Goal: Transaction & Acquisition: Subscribe to service/newsletter

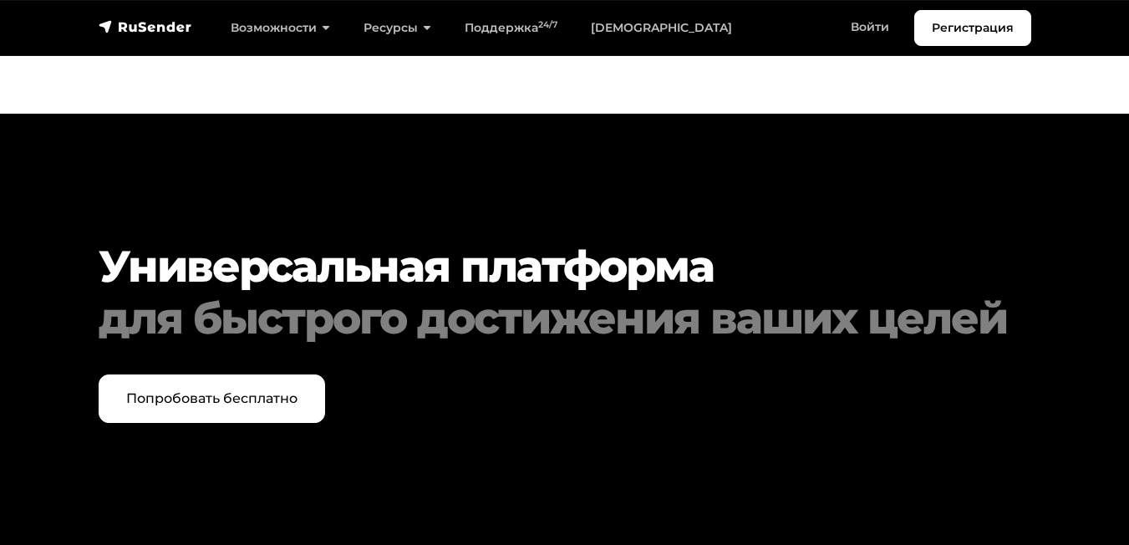
scroll to position [8090, 0]
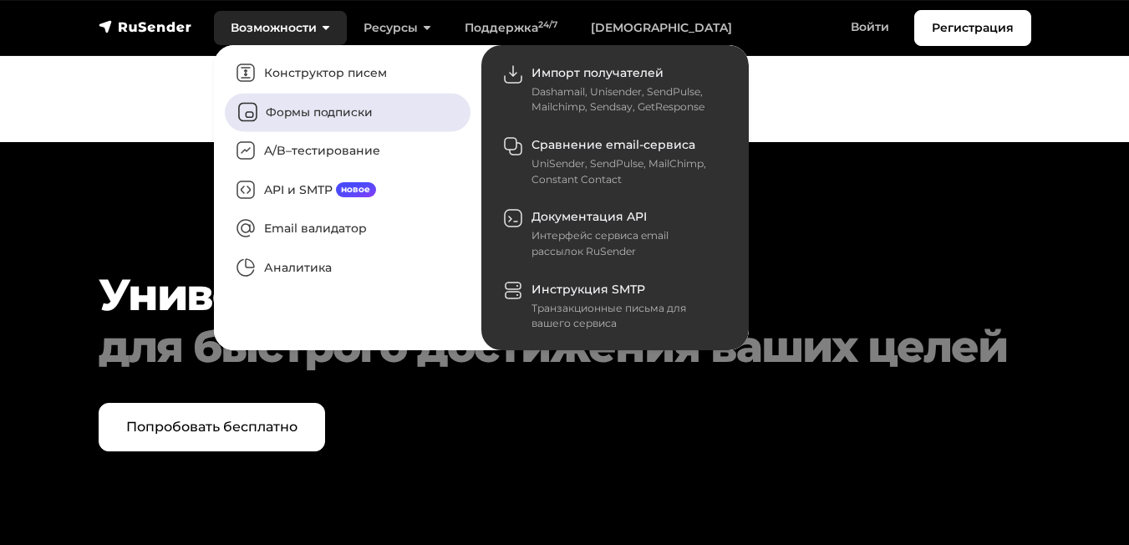
click at [321, 107] on link "Формы подписки" at bounding box center [348, 112] width 246 height 38
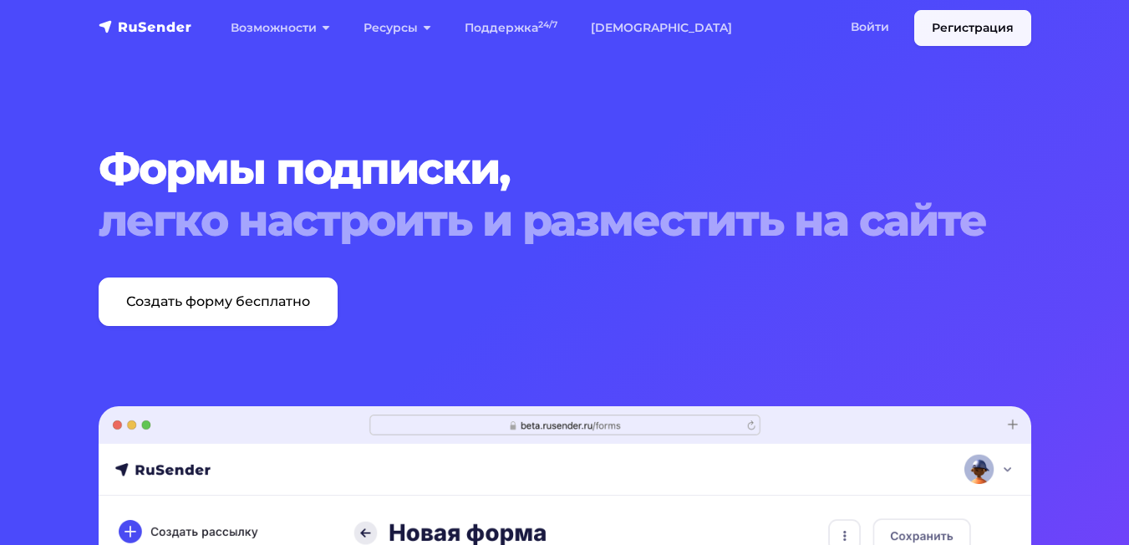
click at [991, 26] on link "Регистрация" at bounding box center [972, 28] width 117 height 36
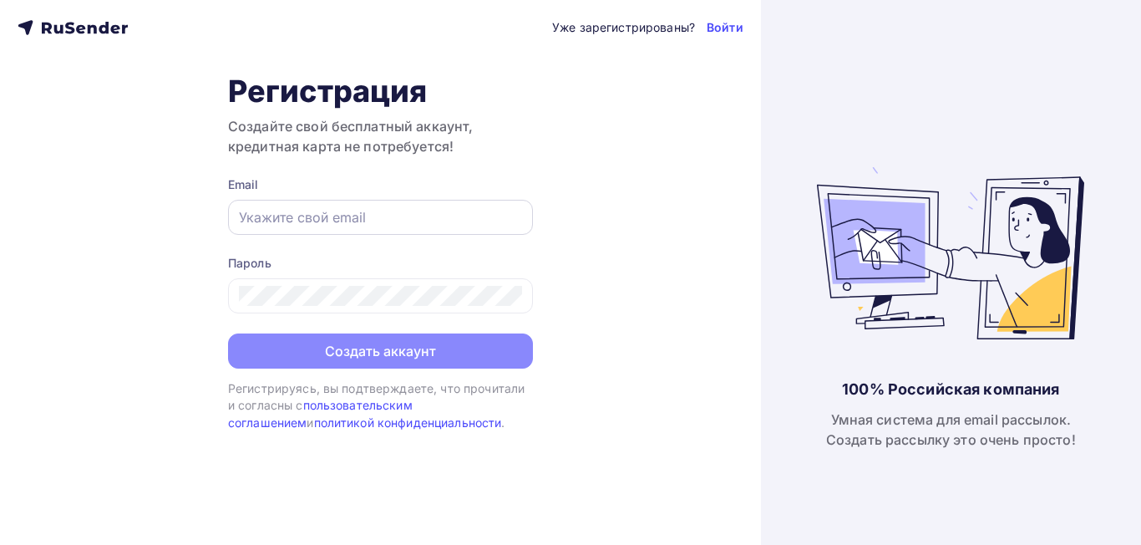
click at [292, 219] on input "text" at bounding box center [380, 217] width 283 height 20
type input "russooksana@gmail.com"
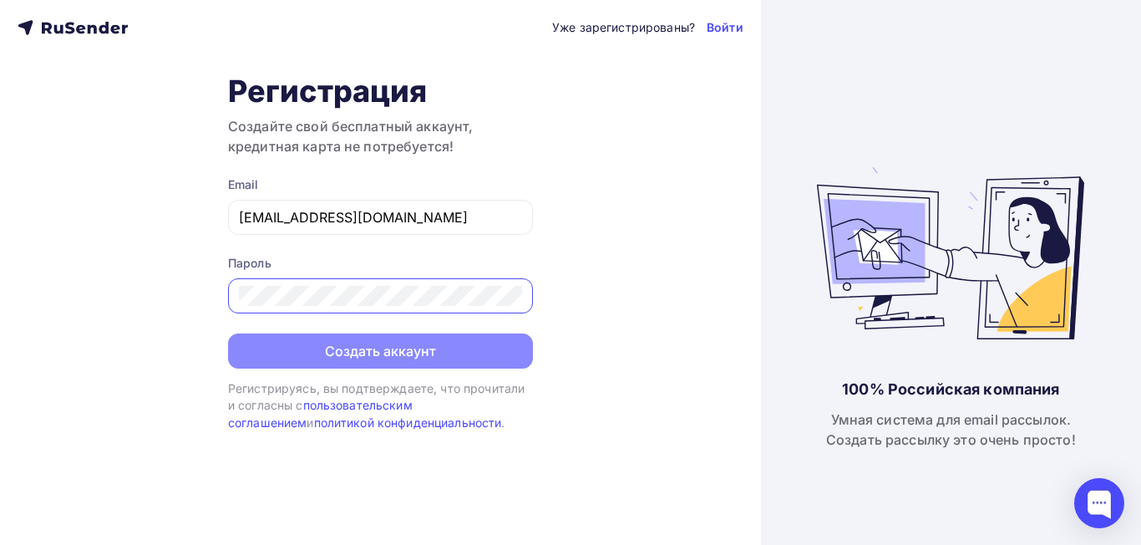
click at [139, 273] on div "Уже зарегистрированы? Войти Регистрация Создайте свой бесплатный аккаунт, креди…" at bounding box center [380, 272] width 761 height 545
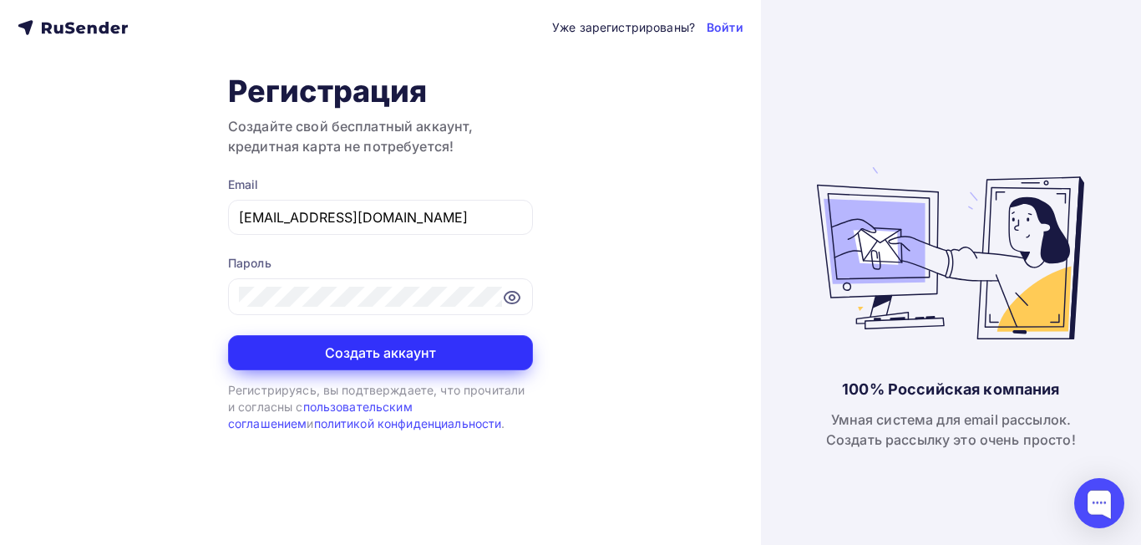
click at [329, 357] on button "Создать аккаунт" at bounding box center [380, 352] width 305 height 35
click at [329, 358] on button "Создать аккаунт" at bounding box center [380, 352] width 305 height 35
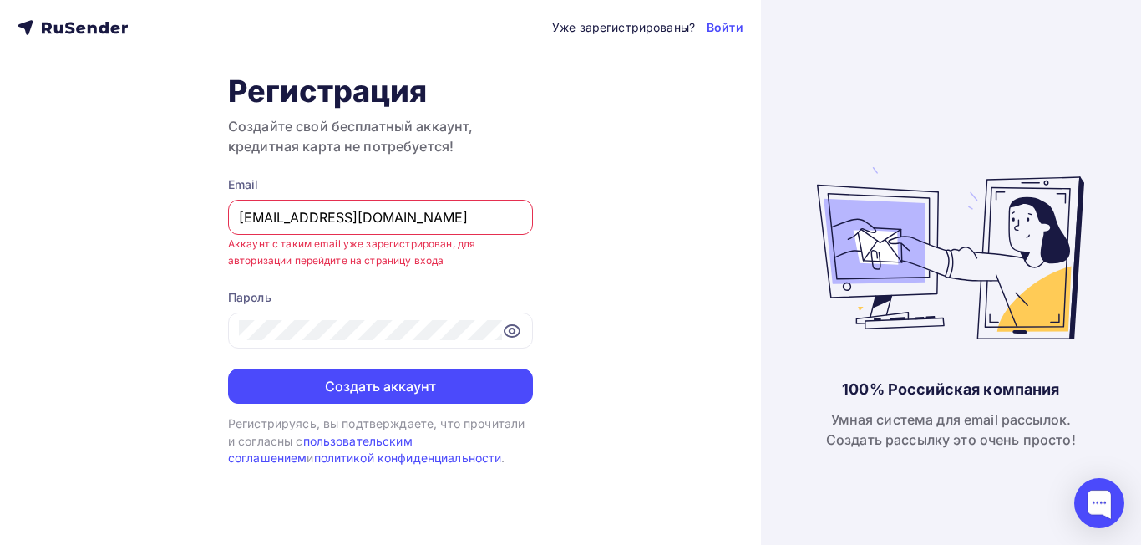
click at [1130, 247] on div "100% Российская компания Умная система для email рассылок. Создать рассылку это…" at bounding box center [951, 272] width 380 height 545
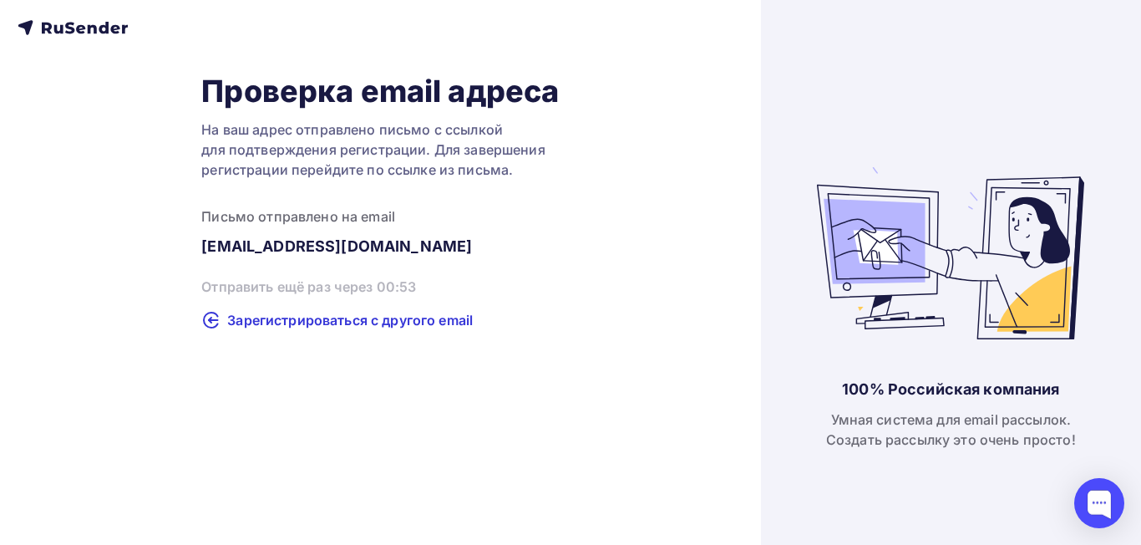
click at [1105, 254] on div "100% Российская компания Умная система для email рассылок. Создать рассылку это…" at bounding box center [951, 272] width 380 height 545
click at [1140, 241] on div "100% Российская компания Умная система для email рассылок. Создать рассылку это…" at bounding box center [951, 272] width 380 height 545
click at [1140, 243] on div "100% Российская компания Умная система для email рассылок. Создать рассылку это…" at bounding box center [951, 272] width 380 height 545
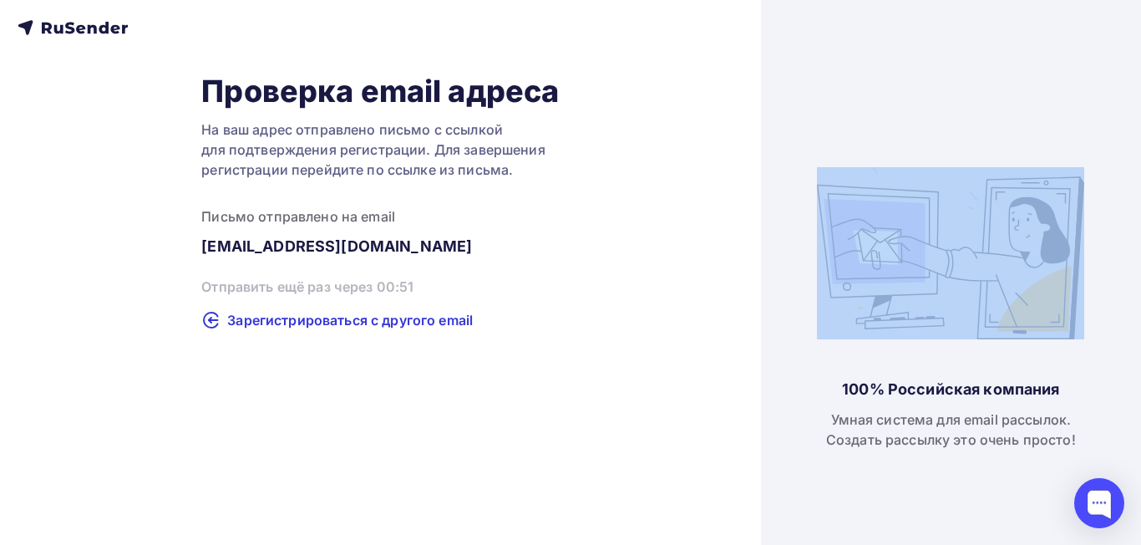
drag, startPoint x: 1140, startPoint y: 243, endPoint x: 1135, endPoint y: 172, distance: 71.2
click at [1135, 172] on div "100% Российская компания Умная система для email рассылок. Создать рассылку это…" at bounding box center [951, 272] width 380 height 545
click at [1124, 233] on div "100% Российская компания Умная система для email рассылок. Создать рассылку это…" at bounding box center [951, 272] width 380 height 545
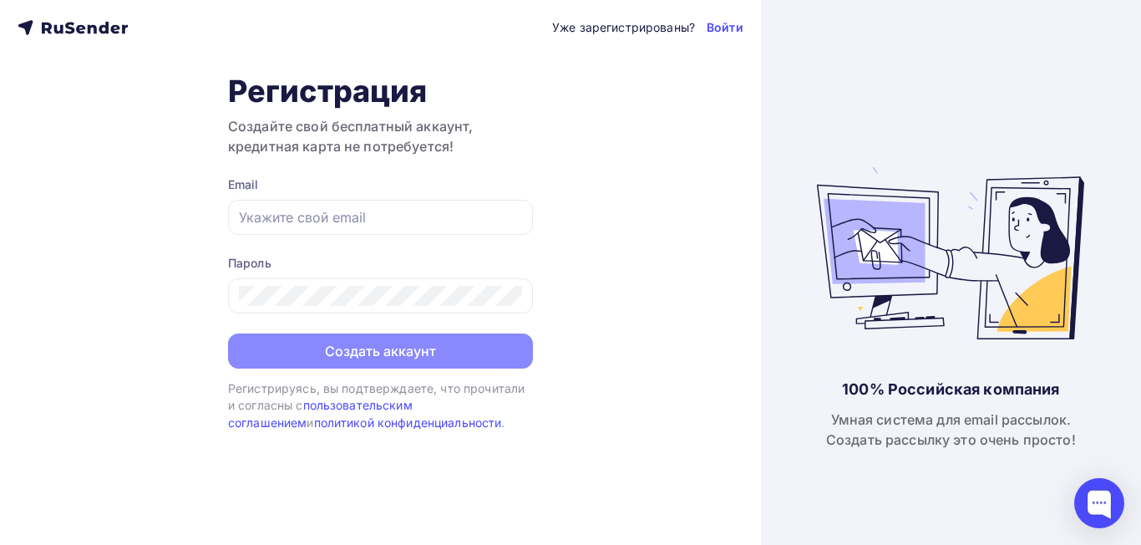
type input "[EMAIL_ADDRESS][DOMAIN_NAME]"
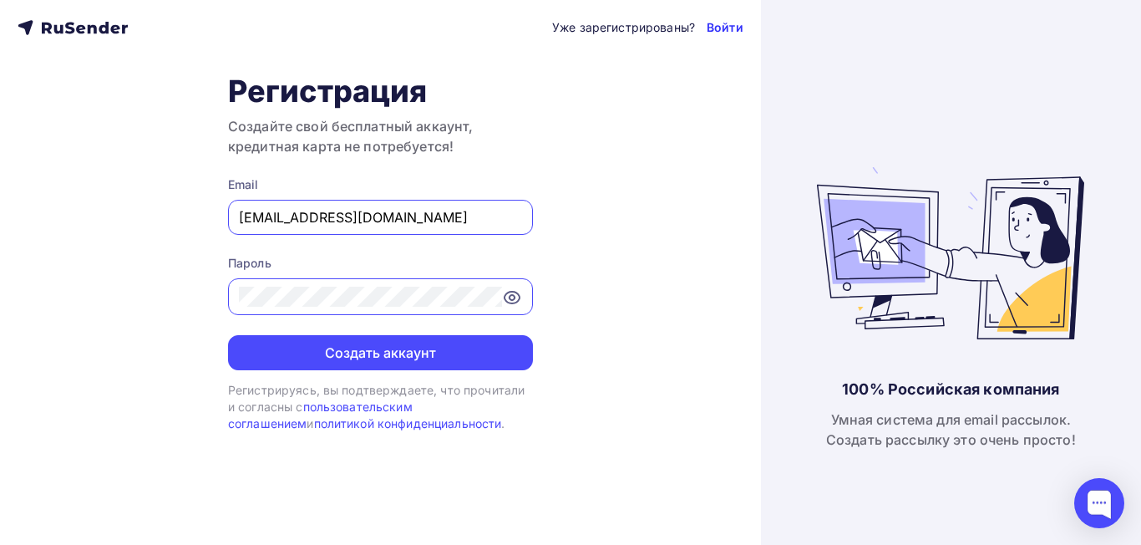
click at [723, 30] on link "Войти" at bounding box center [725, 27] width 37 height 17
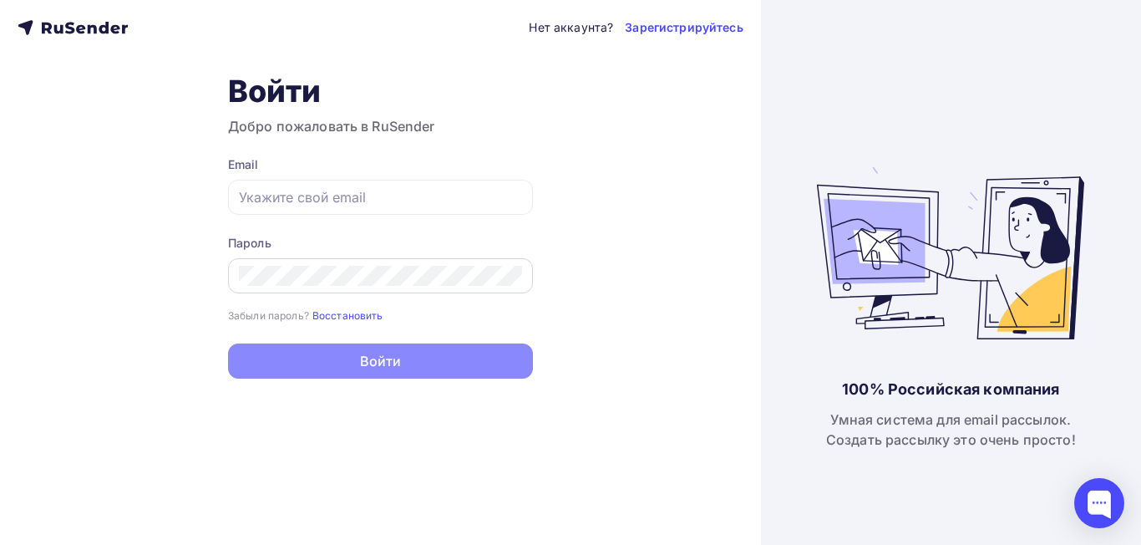
type input "russooksana@gmail.com"
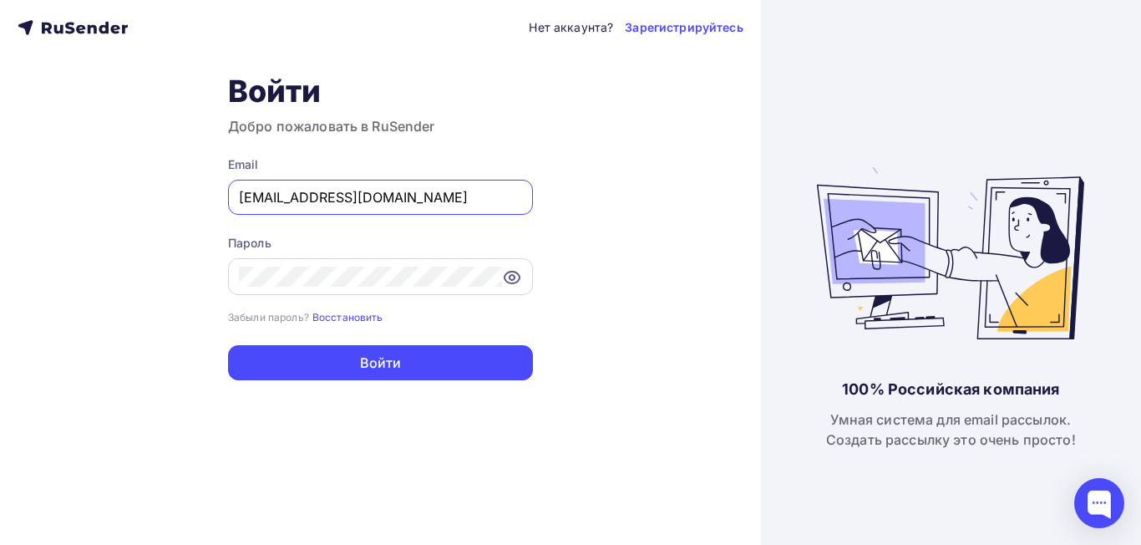
click at [513, 280] on icon at bounding box center [512, 277] width 5 height 5
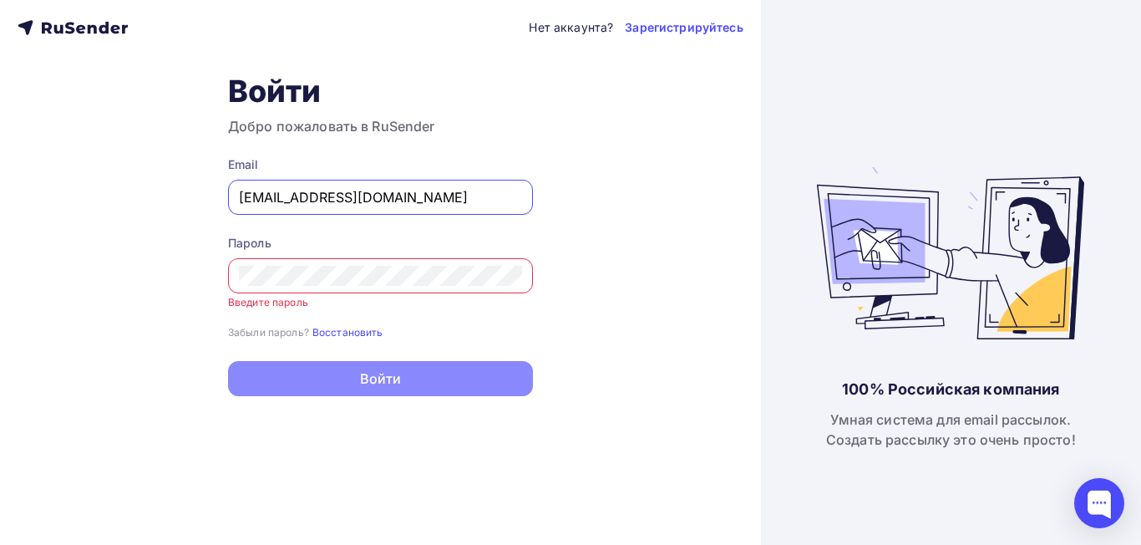
click at [178, 306] on div "Нет аккаунта? Зарегистрируйтесь Войти Добро пожаловать в RuSender Email russook…" at bounding box center [380, 272] width 761 height 545
click at [363, 334] on small "Восстановить" at bounding box center [347, 332] width 71 height 13
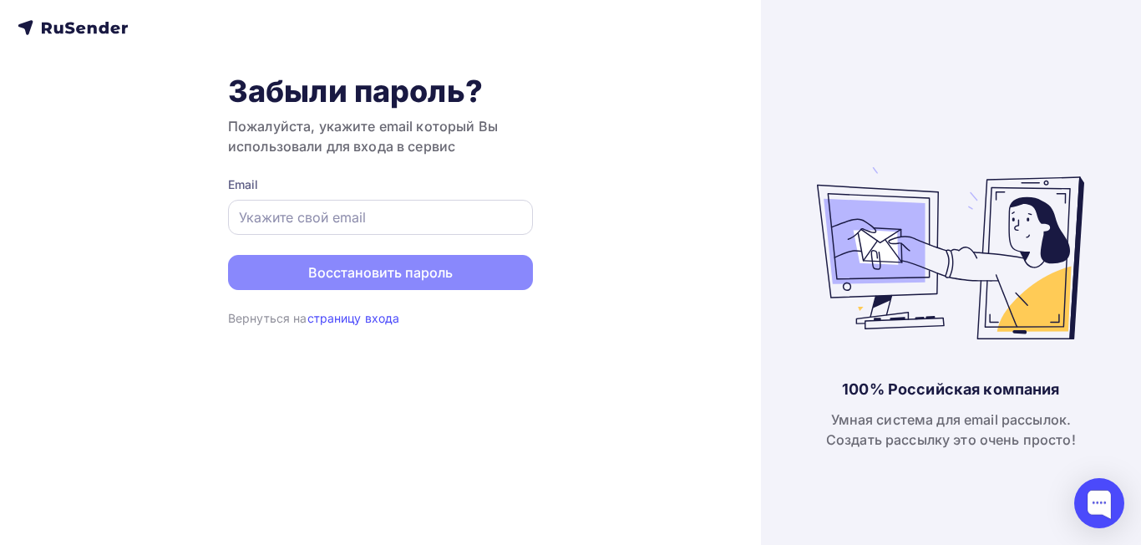
click at [277, 208] on input "text" at bounding box center [380, 217] width 283 height 20
type input "russooksana@gmail.com"
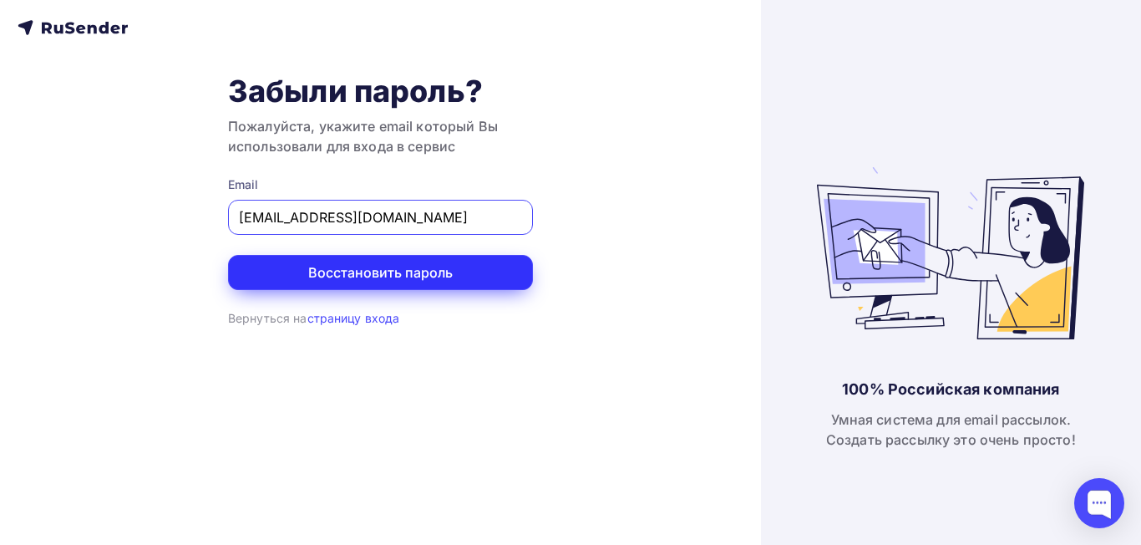
click at [376, 276] on button "Восстановить пароль" at bounding box center [380, 272] width 305 height 35
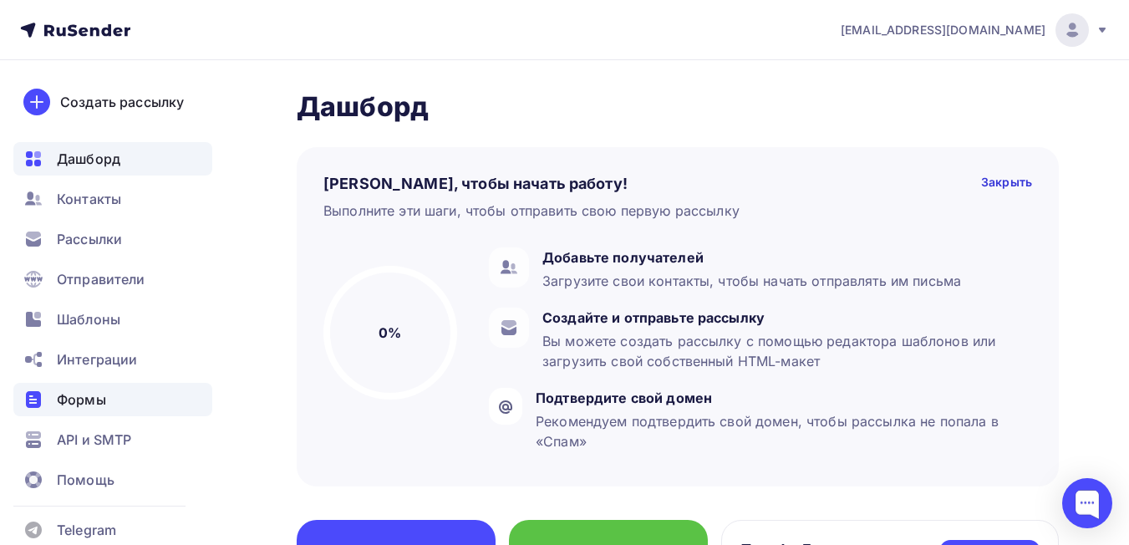
click at [94, 398] on span "Формы" at bounding box center [81, 399] width 49 height 20
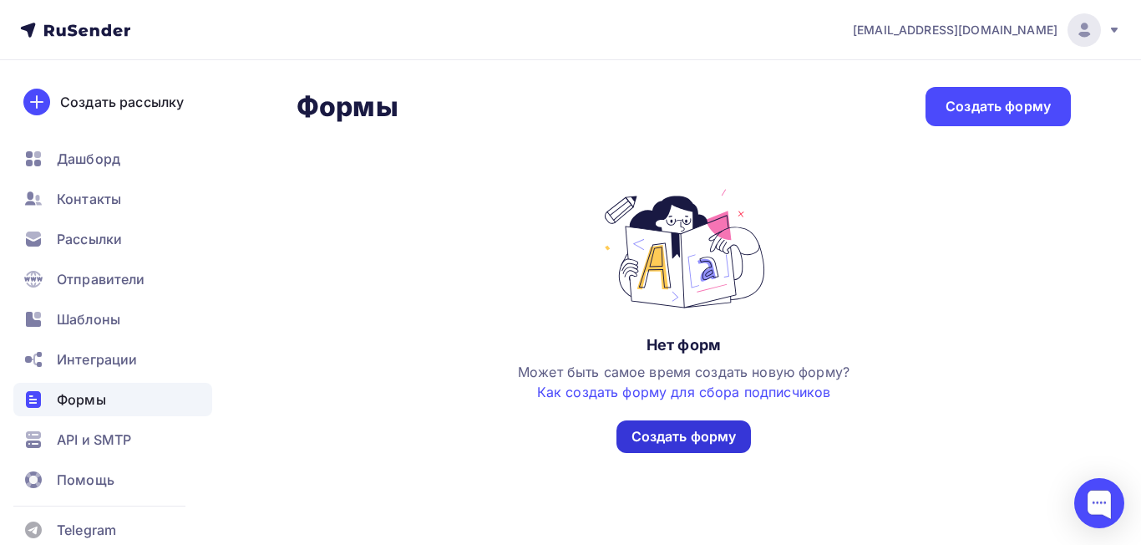
click at [659, 438] on div "Создать форму" at bounding box center [684, 436] width 105 height 19
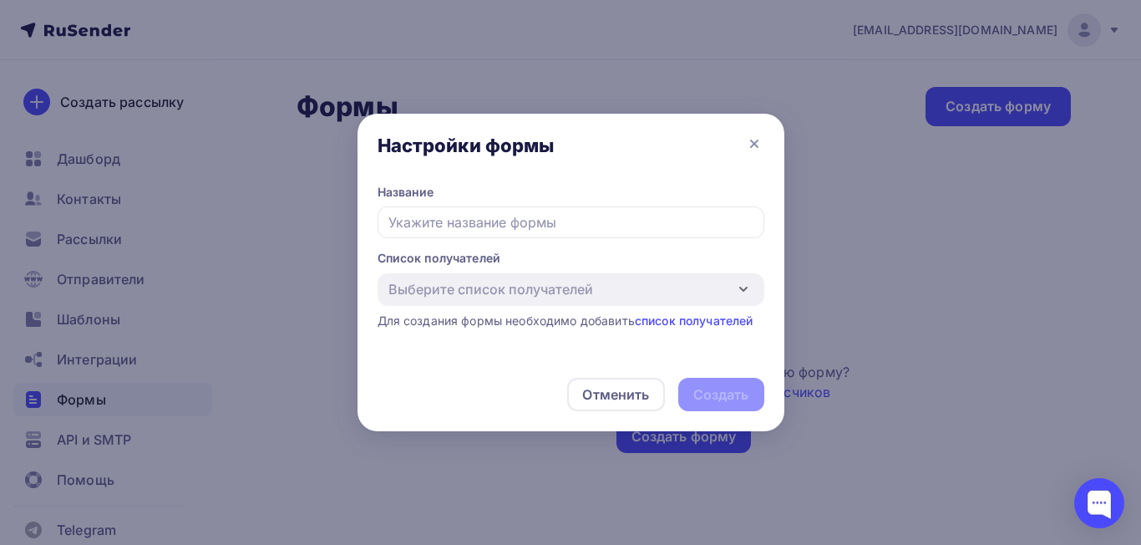
click at [427, 224] on input "text" at bounding box center [571, 222] width 387 height 32
type input "Подарок От Увлекаши"
click at [726, 320] on link "список получателей" at bounding box center [694, 320] width 119 height 14
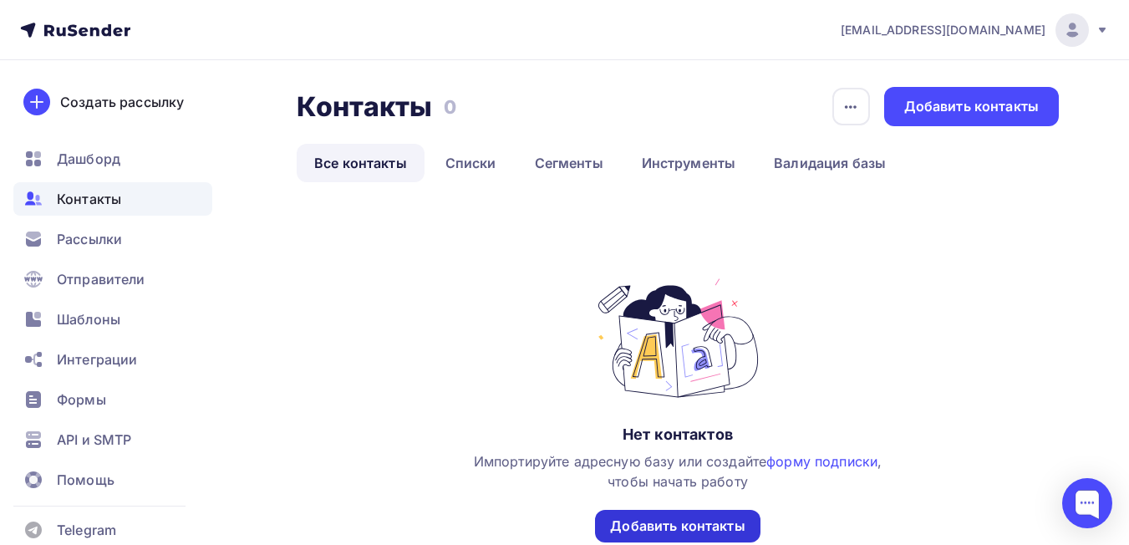
click at [698, 518] on div "Добавить контакты" at bounding box center [677, 525] width 134 height 19
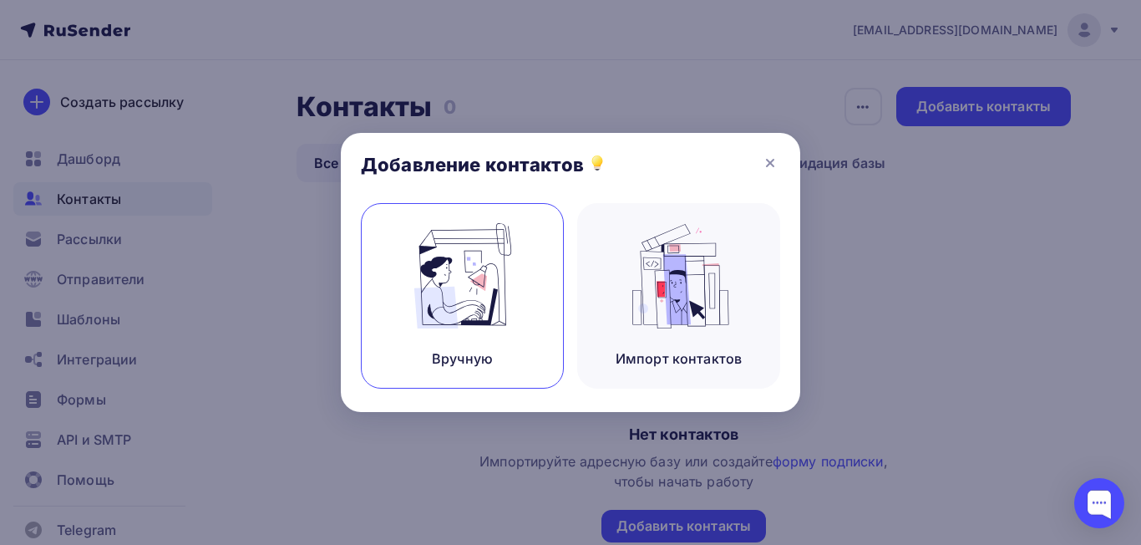
click at [459, 351] on div "Вручную" at bounding box center [462, 358] width 61 height 20
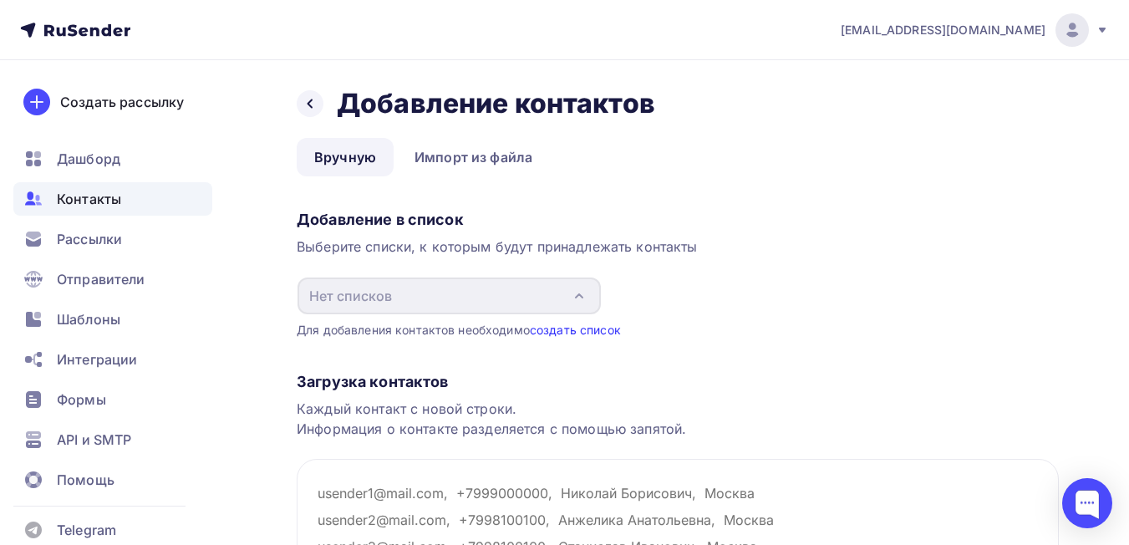
click at [582, 332] on link "создать список" at bounding box center [575, 329] width 91 height 14
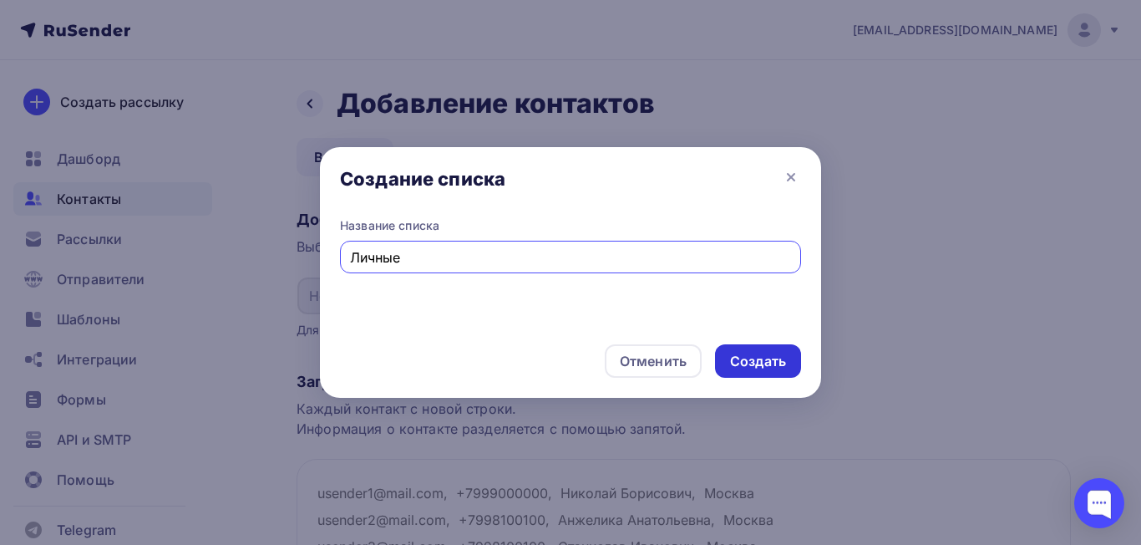
type input "Личные"
click at [769, 362] on div "Создать" at bounding box center [758, 361] width 56 height 19
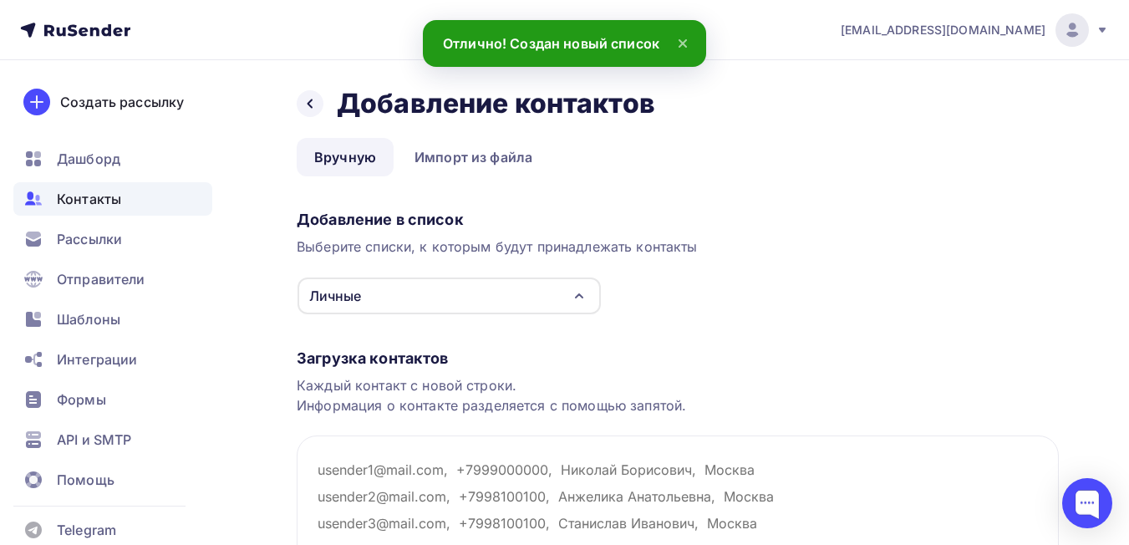
click at [582, 296] on icon "button" at bounding box center [579, 296] width 20 height 20
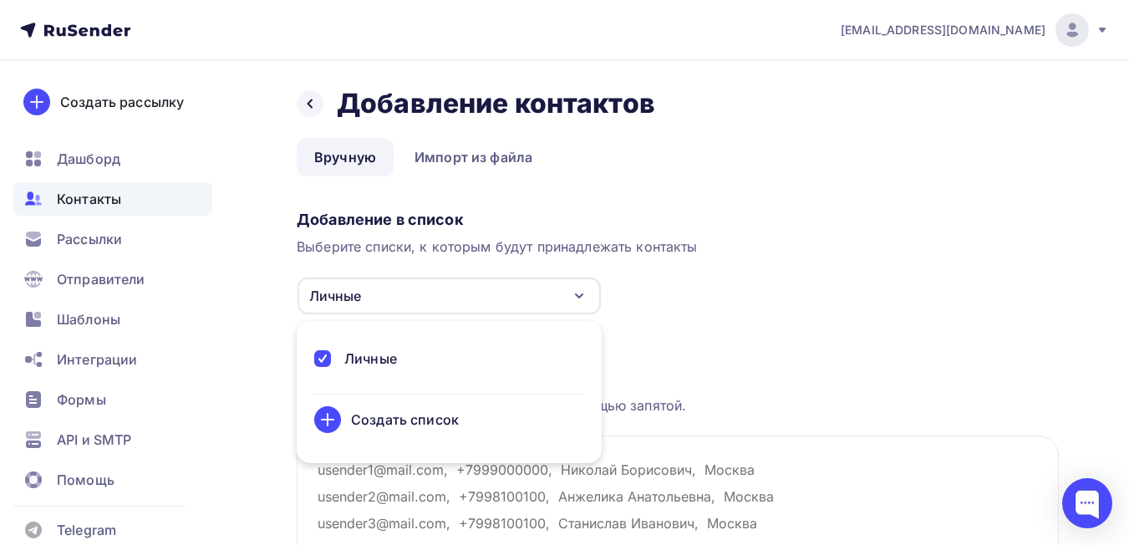
click at [427, 419] on div "Создать список" at bounding box center [405, 419] width 108 height 20
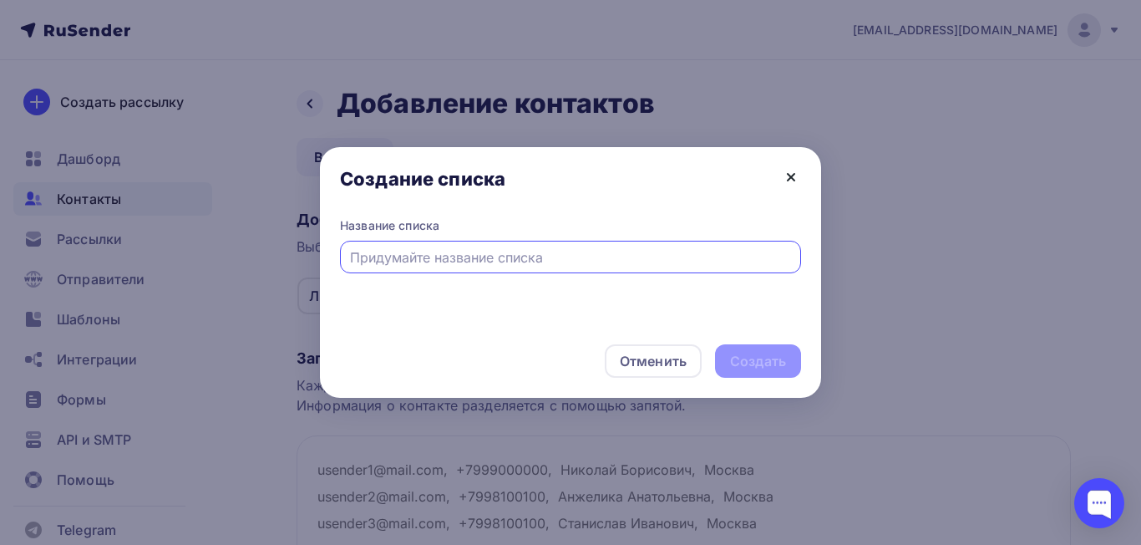
click at [794, 170] on icon at bounding box center [791, 177] width 20 height 20
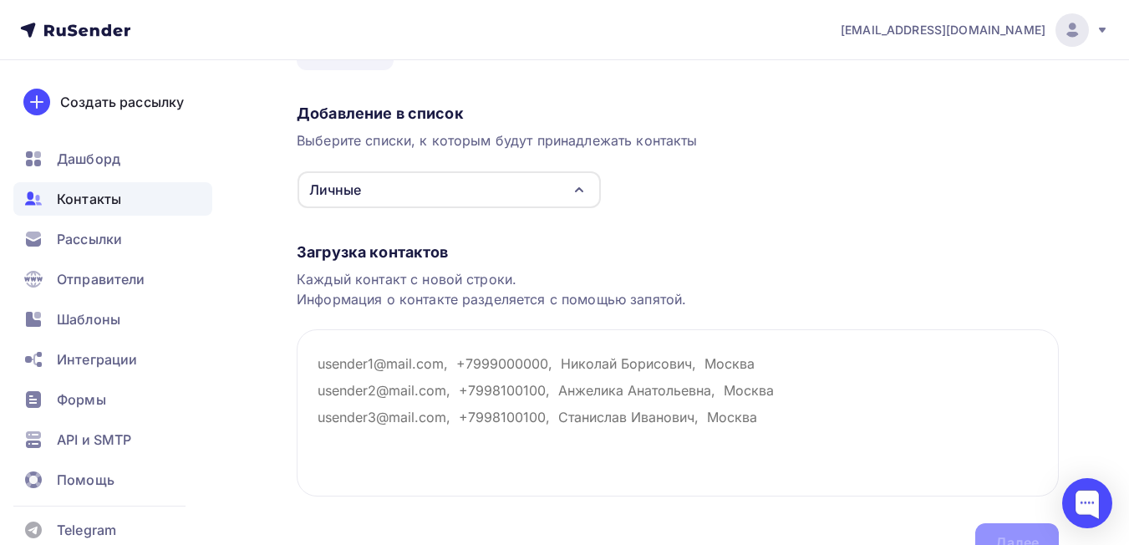
scroll to position [131, 0]
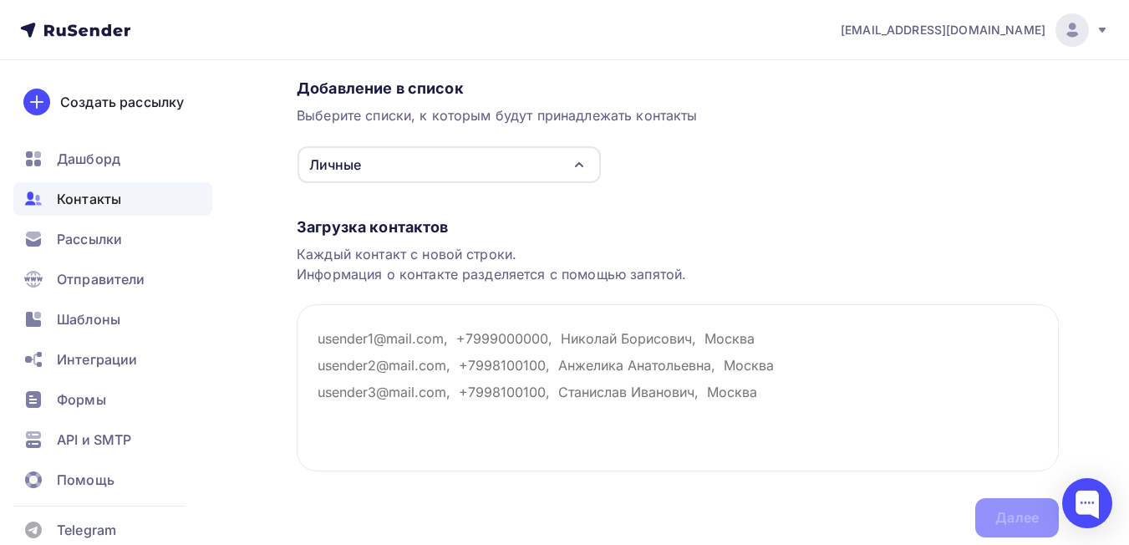
click at [420, 262] on div "Каждый контакт с новой строки. Информация о контакте разделяется с помощью запя…" at bounding box center [678, 264] width 762 height 40
click at [315, 337] on textarea at bounding box center [678, 387] width 762 height 167
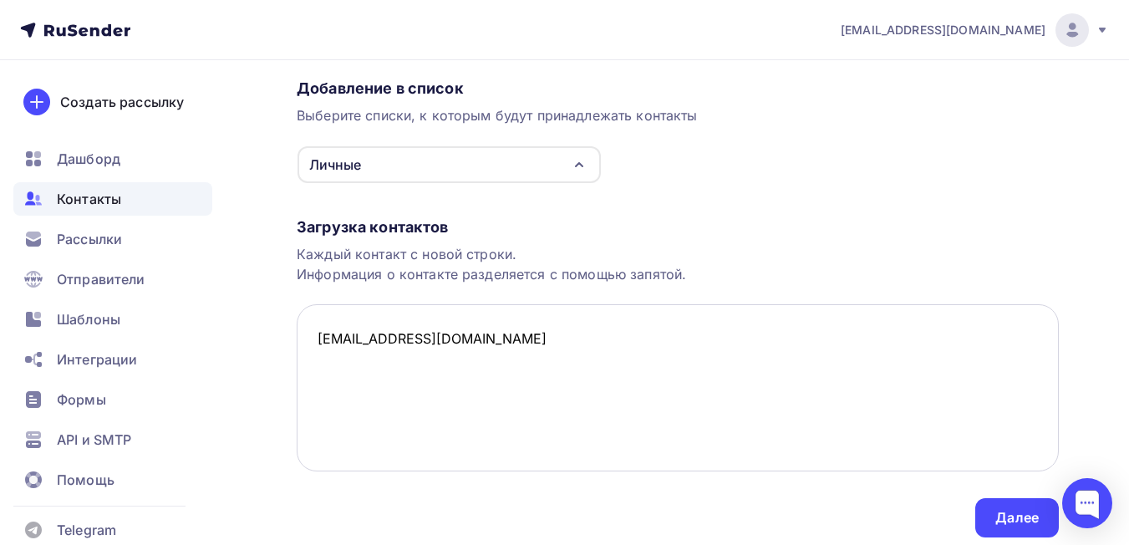
drag, startPoint x: 446, startPoint y: 347, endPoint x: 317, endPoint y: 341, distance: 128.8
click at [317, 341] on textarea "[EMAIL_ADDRESS][DOMAIN_NAME]" at bounding box center [678, 387] width 762 height 167
click at [452, 348] on textarea "[EMAIL_ADDRESS][DOMAIN_NAME]" at bounding box center [678, 387] width 762 height 167
type textarea "o"
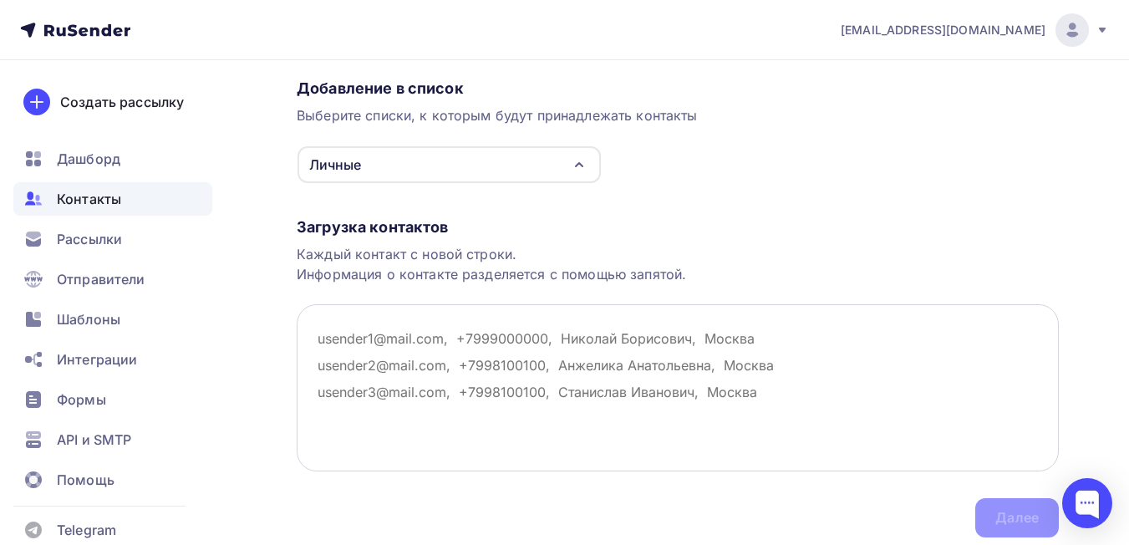
paste textarea "[EMAIL_ADDRESS][DOMAIN_NAME]"
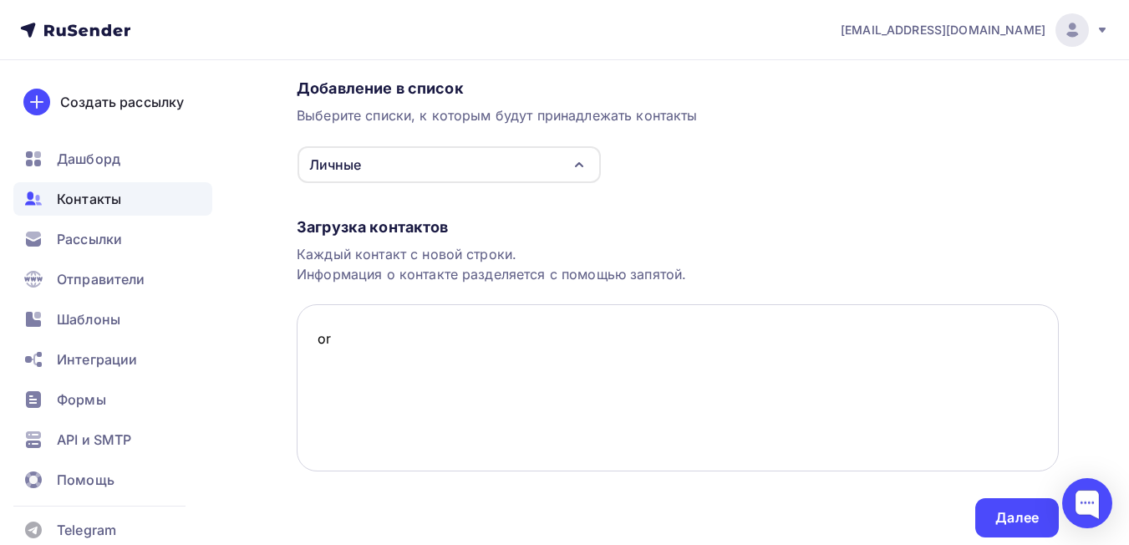
type textarea "o"
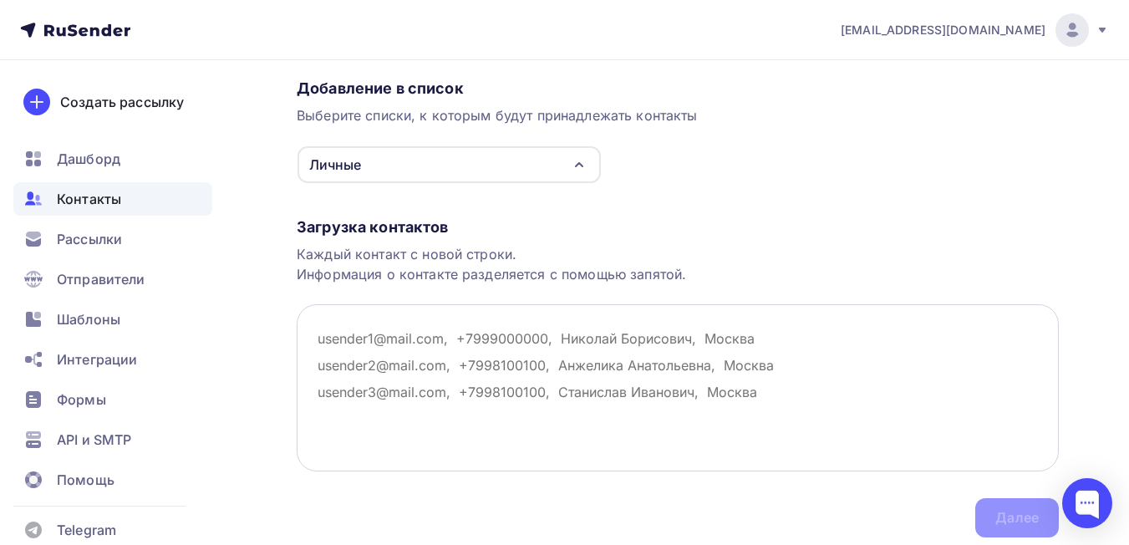
paste textarea "[EMAIL_ADDRESS][DOMAIN_NAME]"
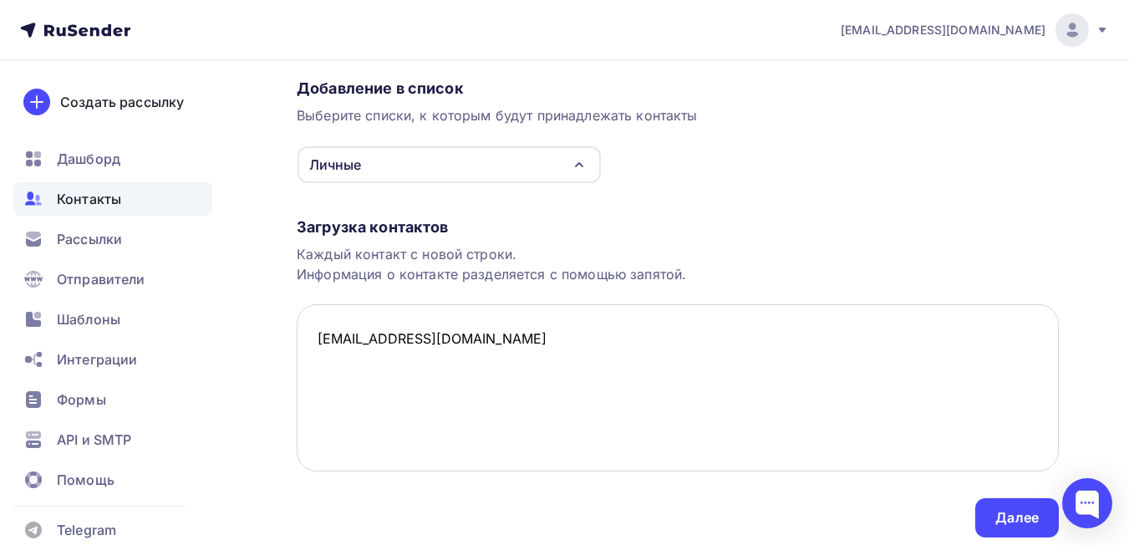
click at [443, 338] on textarea "[EMAIL_ADDRESS][DOMAIN_NAME]" at bounding box center [678, 387] width 762 height 167
drag, startPoint x: 697, startPoint y: 339, endPoint x: 319, endPoint y: 345, distance: 377.6
click at [319, 345] on textarea "[EMAIL_ADDRESS][DOMAIN_NAME], [PHONE_NUMBER], [PERSON_NAME]" at bounding box center [678, 387] width 762 height 167
click at [689, 347] on textarea "[EMAIL_ADDRESS][DOMAIN_NAME], [PHONE_NUMBER], [PERSON_NAME]" at bounding box center [678, 387] width 762 height 167
type textarea "o"
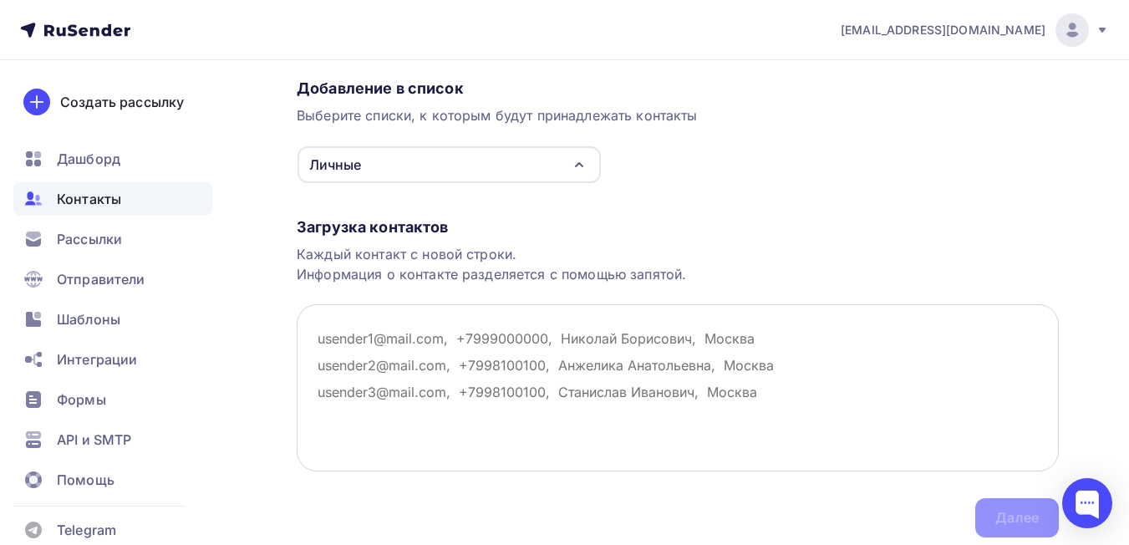
paste textarea "[EMAIL_ADDRESS][DOMAIN_NAME], [PHONE_NUMBER], [PERSON_NAME]"
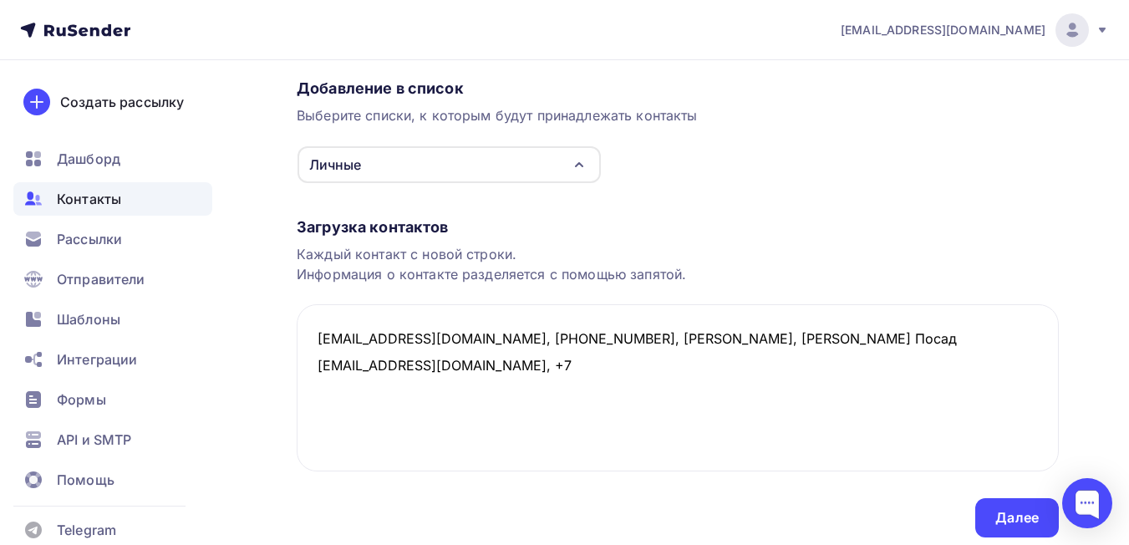
type textarea "[EMAIL_ADDRESS][DOMAIN_NAME], [PHONE_NUMBER], [PERSON_NAME], [PERSON_NAME] Поса…"
